Goal: Task Accomplishment & Management: Manage account settings

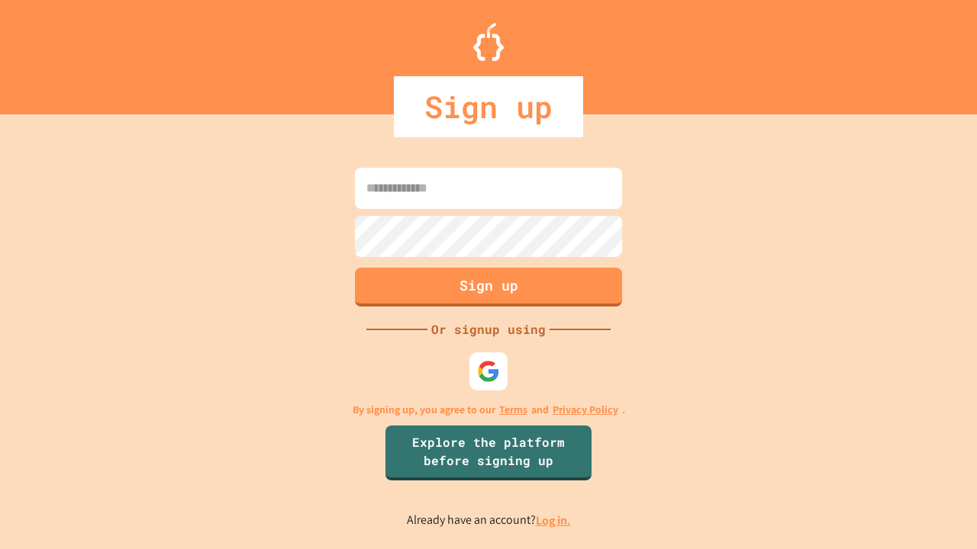
click at [554, 520] on link "Log in." at bounding box center [553, 521] width 35 height 16
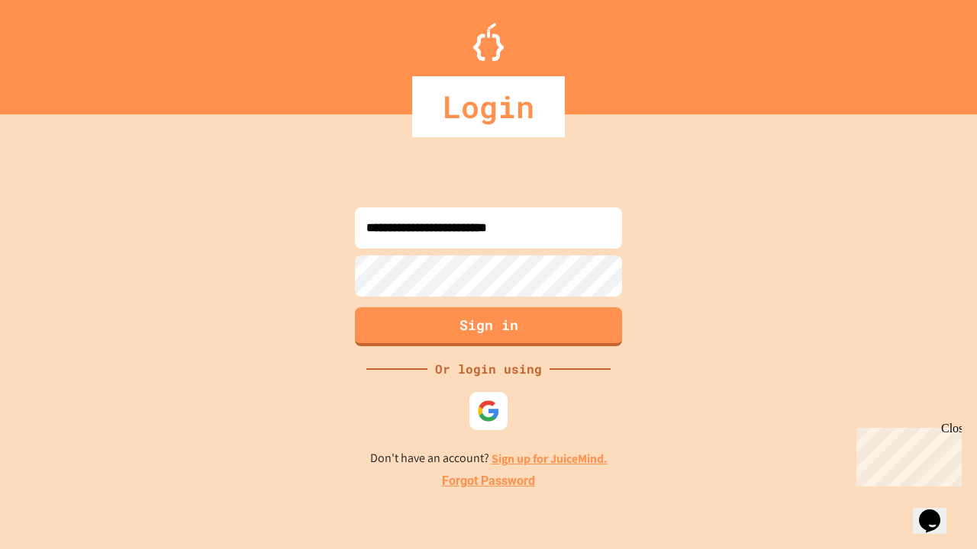
type input "**********"
